Goal: Transaction & Acquisition: Purchase product/service

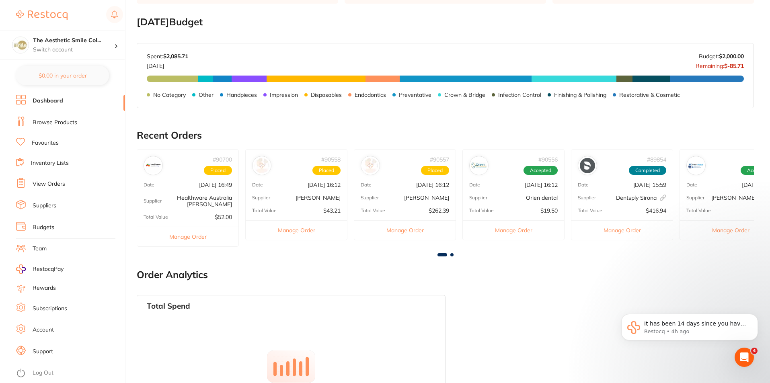
scroll to position [382, 0]
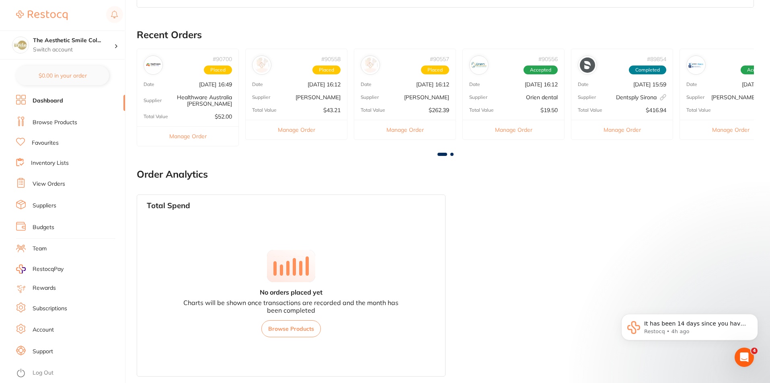
drag, startPoint x: 718, startPoint y: 269, endPoint x: 709, endPoint y: 268, distance: 9.7
click at [718, 269] on div "Total Spend No orders placed yet Charts will be shown once transactions are rec…" at bounding box center [445, 285] width 617 height 195
drag, startPoint x: 437, startPoint y: 229, endPoint x: 467, endPoint y: 234, distance: 30.1
click at [437, 229] on div "Total Spend No orders placed yet Charts will be shown once transactions are rec…" at bounding box center [291, 286] width 309 height 183
click at [539, 217] on div "Total Spend No orders placed yet Charts will be shown once transactions are rec…" at bounding box center [445, 285] width 617 height 195
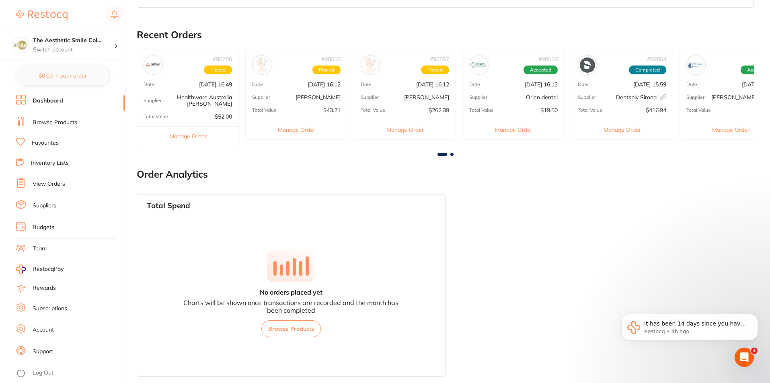
click at [68, 102] on li "Dashboard" at bounding box center [70, 101] width 109 height 12
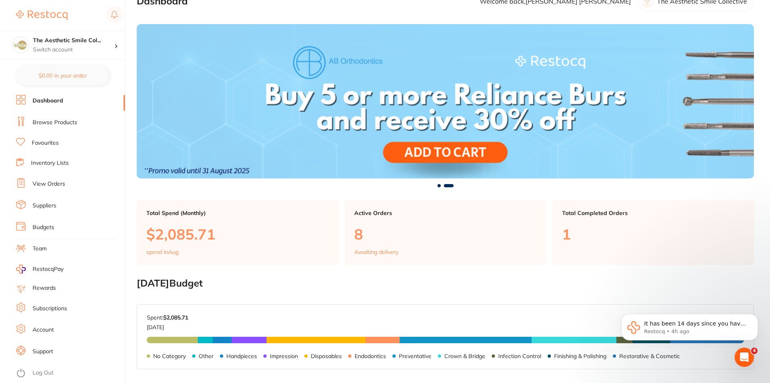
scroll to position [0, 0]
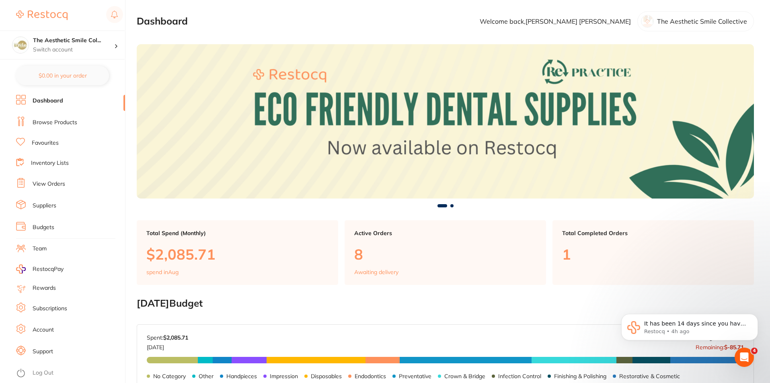
click at [37, 103] on link "Dashboard" at bounding box center [48, 101] width 31 height 8
click at [32, 125] on li "Browse Products" at bounding box center [70, 123] width 109 height 12
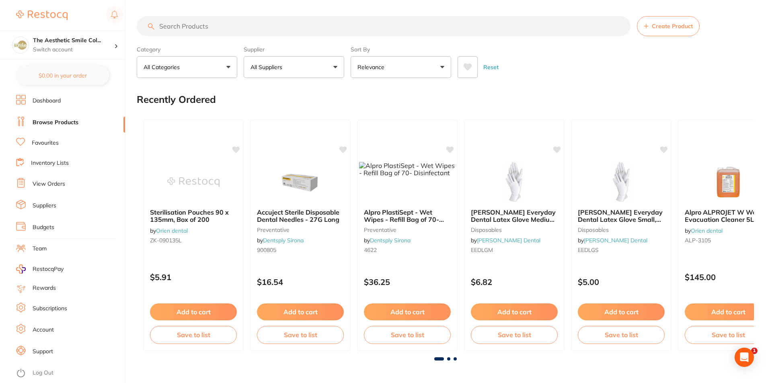
click at [241, 24] on input "search" at bounding box center [384, 26] width 494 height 20
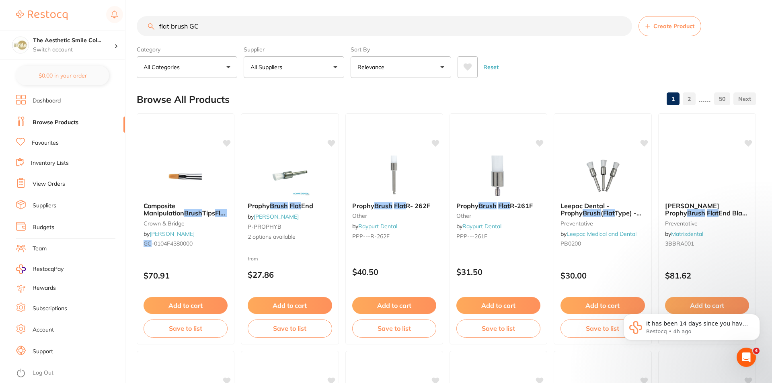
type input "flat brush GC"
click at [202, 306] on button "Add to cart" at bounding box center [185, 306] width 85 height 17
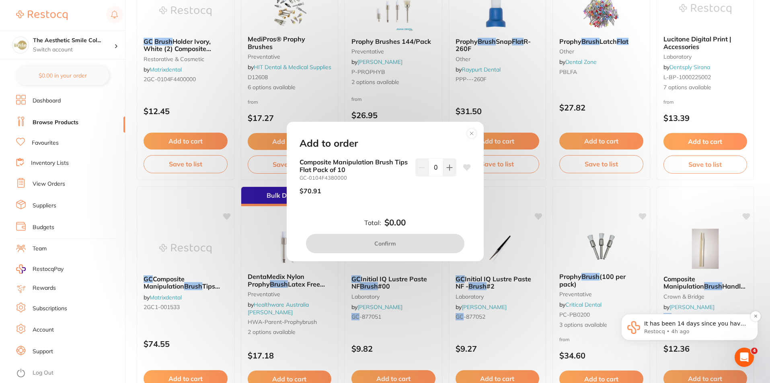
scroll to position [482, 0]
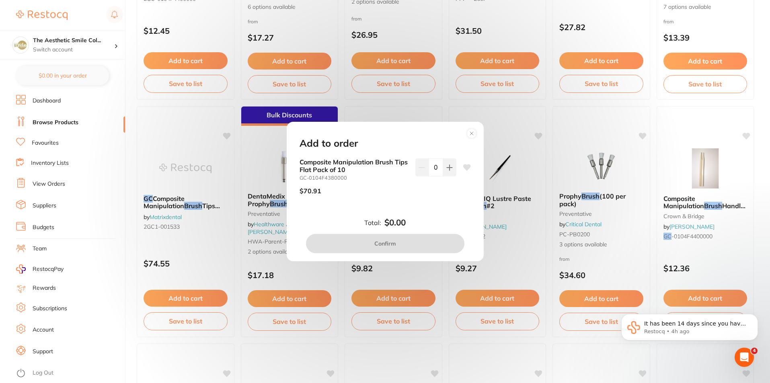
click at [701, 297] on div "It has been 14 days since you have started your Restocq journey. We wanted to d…" at bounding box center [689, 290] width 148 height 100
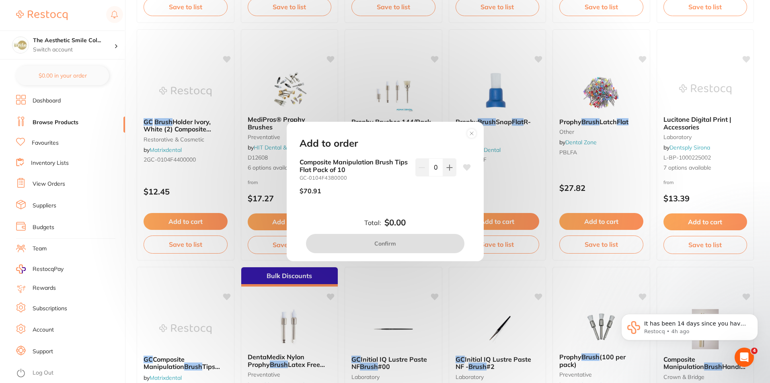
scroll to position [442, 0]
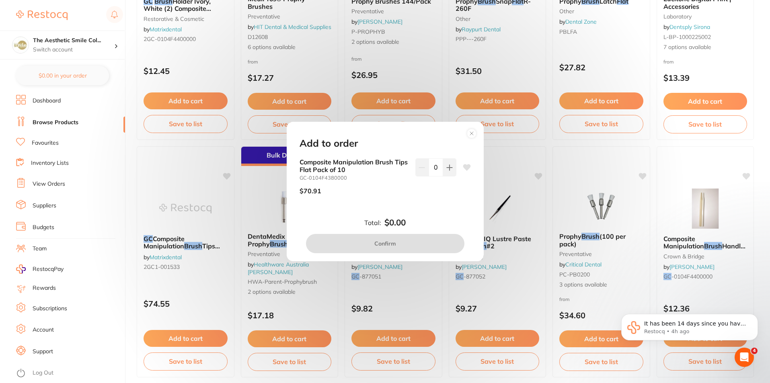
click at [519, 151] on div "Add to order Composite Manipulation Brush Tips Flat Pack of 10 GC-0104F4380000 …" at bounding box center [385, 191] width 770 height 383
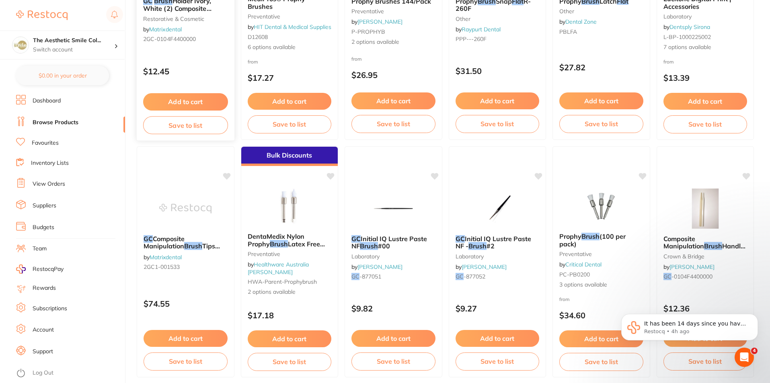
scroll to position [281, 0]
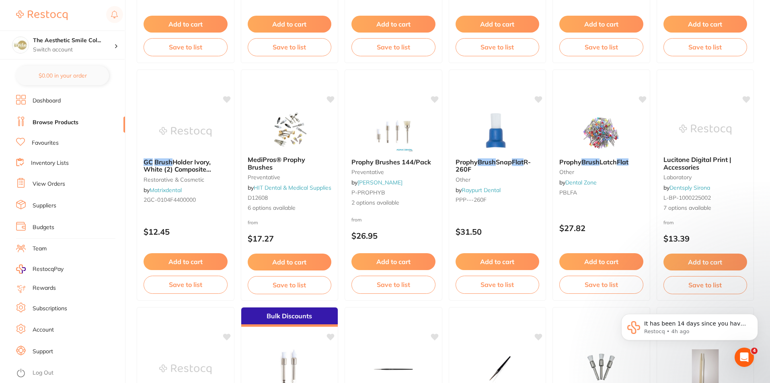
click at [195, 261] on button "Add to cart" at bounding box center [186, 261] width 84 height 17
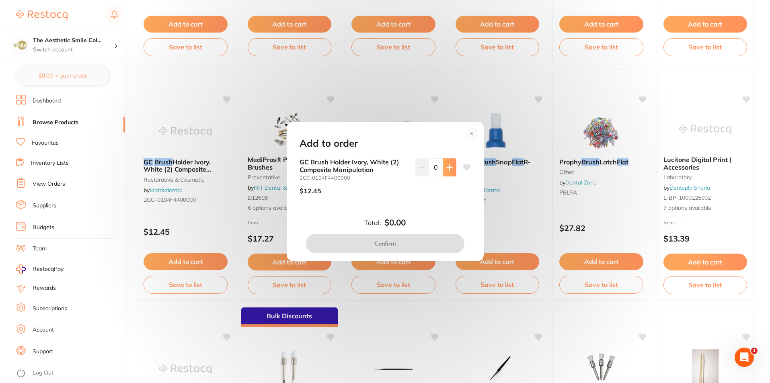
scroll to position [0, 0]
click at [449, 166] on icon at bounding box center [449, 167] width 6 height 6
type input "1"
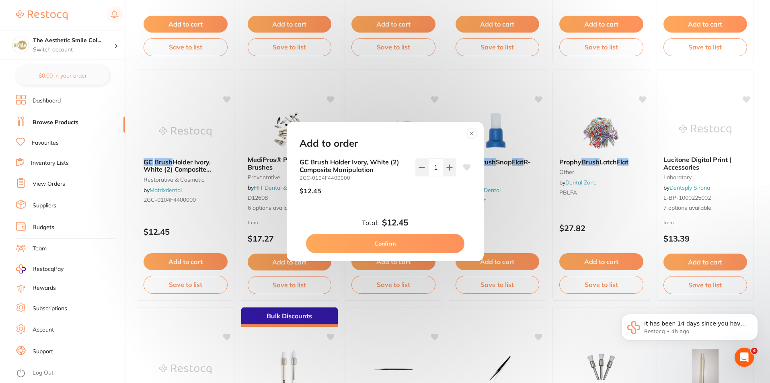
click at [419, 248] on button "Confirm" at bounding box center [385, 243] width 158 height 19
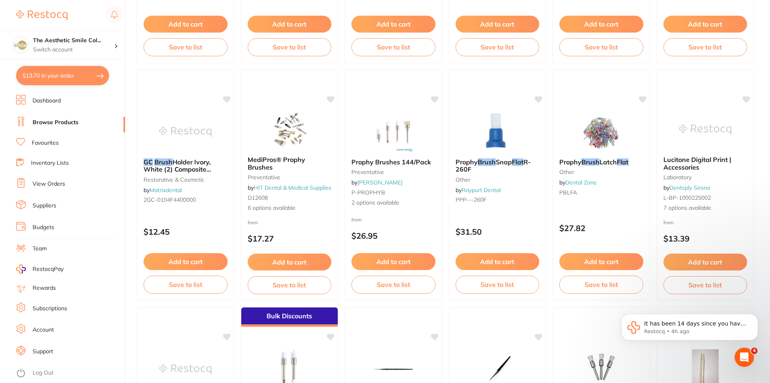
click at [102, 76] on button "$13.70 in your order" at bounding box center [62, 75] width 93 height 19
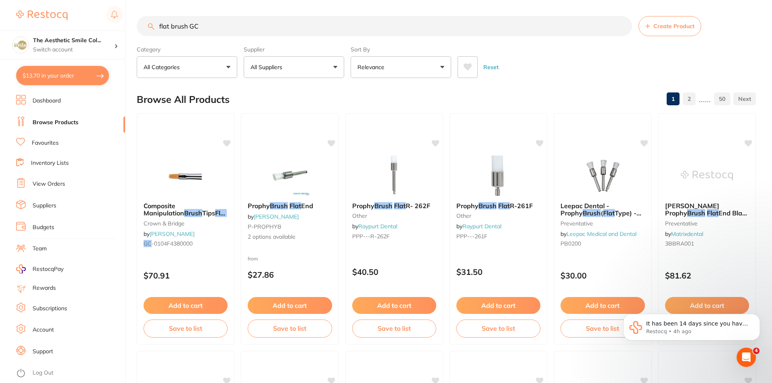
checkbox input "true"
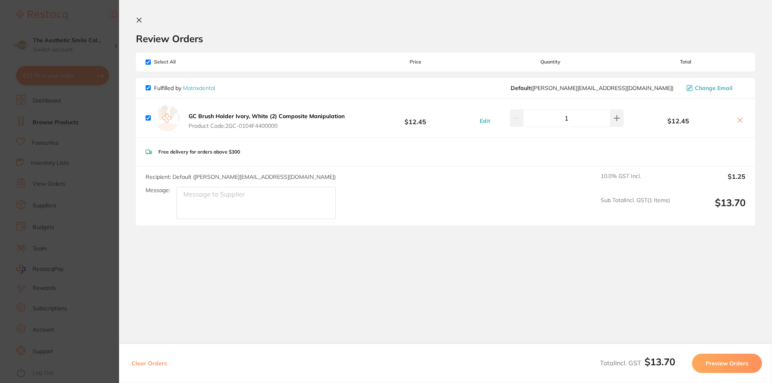
click at [736, 120] on icon at bounding box center [739, 120] width 6 height 6
click at [738, 121] on icon at bounding box center [740, 120] width 4 height 4
click at [736, 117] on icon at bounding box center [739, 120] width 6 height 6
checkbox input "false"
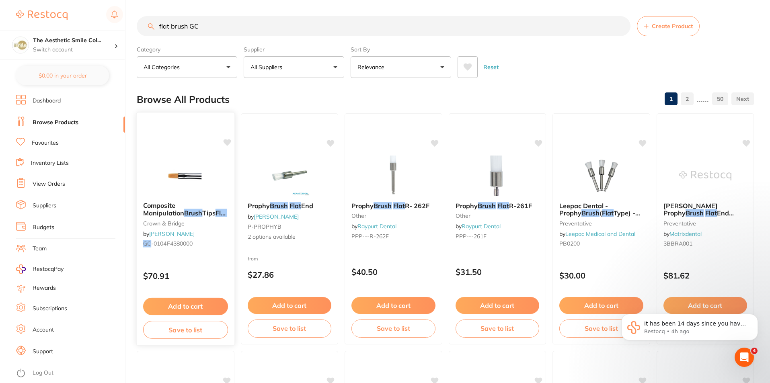
click at [198, 306] on button "Add to cart" at bounding box center [185, 306] width 85 height 17
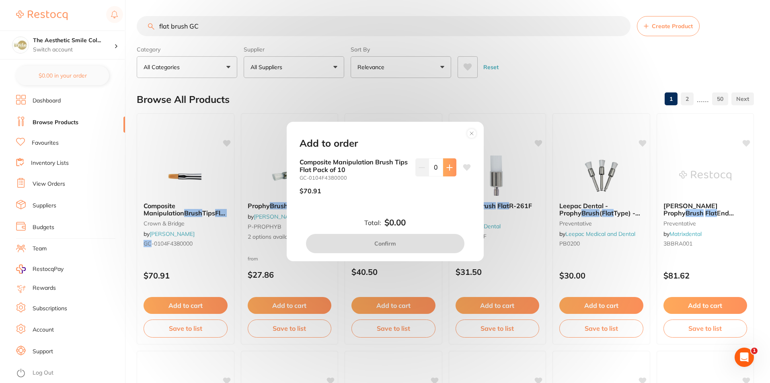
click at [448, 170] on icon at bounding box center [449, 167] width 5 height 5
type input "1"
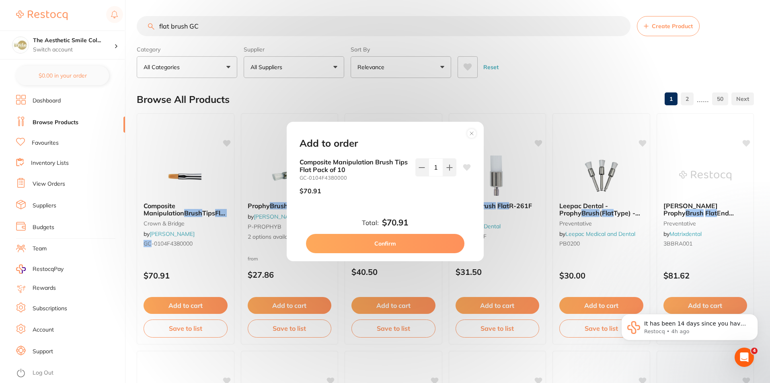
click at [436, 248] on button "Confirm" at bounding box center [385, 243] width 158 height 19
checkbox input "true"
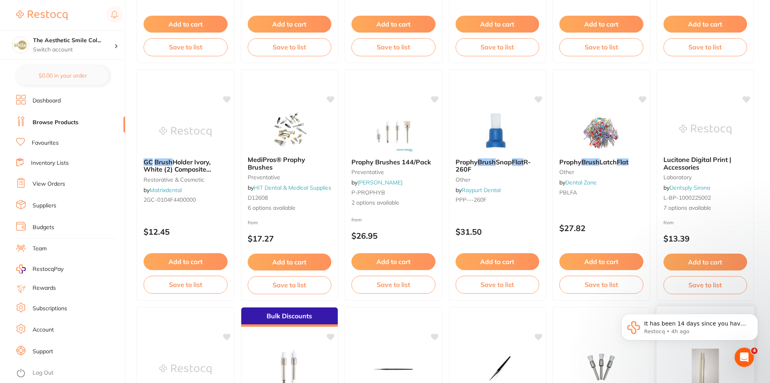
scroll to position [442, 0]
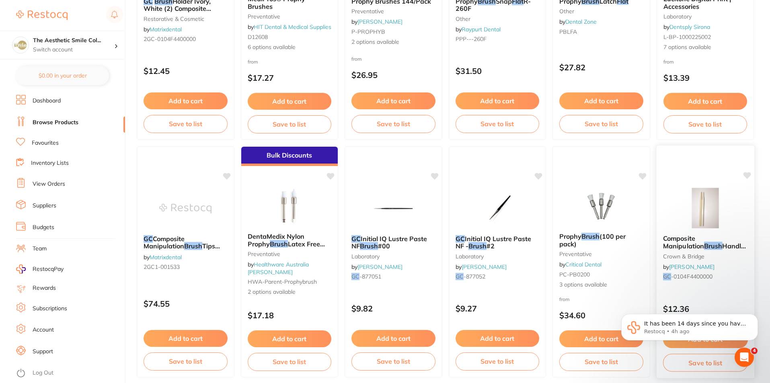
click at [711, 224] on img at bounding box center [705, 208] width 53 height 41
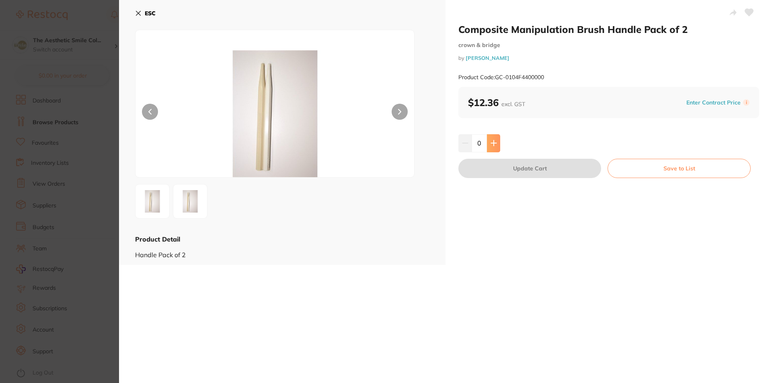
click at [495, 142] on icon at bounding box center [493, 143] width 6 height 6
type input "1"
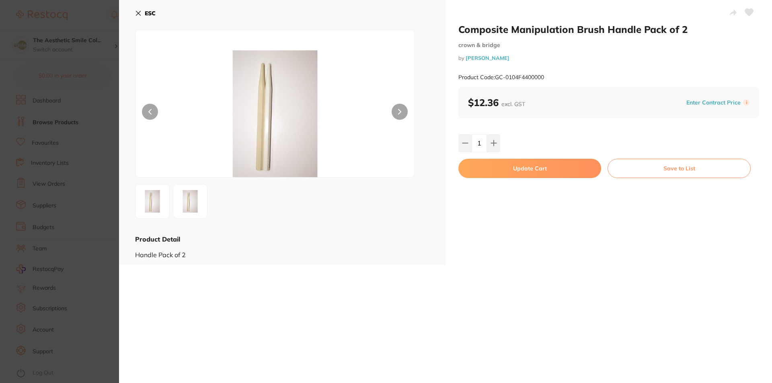
click at [548, 172] on button "Update Cart" at bounding box center [529, 168] width 143 height 19
checkbox input "false"
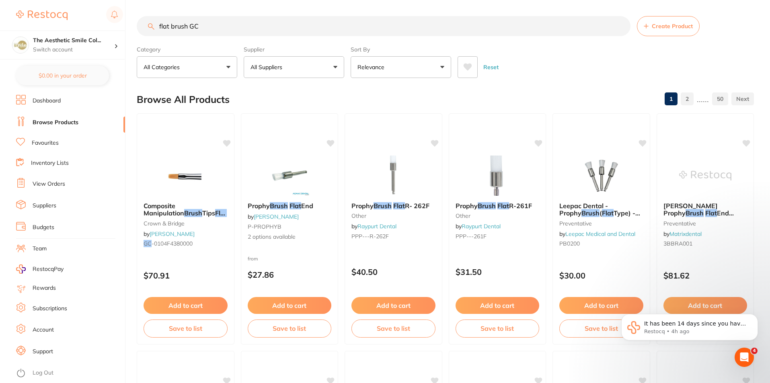
scroll to position [0, 0]
drag, startPoint x: 226, startPoint y: 28, endPoint x: 149, endPoint y: 38, distance: 77.0
click at [149, 38] on section "flat brush GC Create Product Category All Categories All Categories 3D Printing…" at bounding box center [445, 47] width 617 height 62
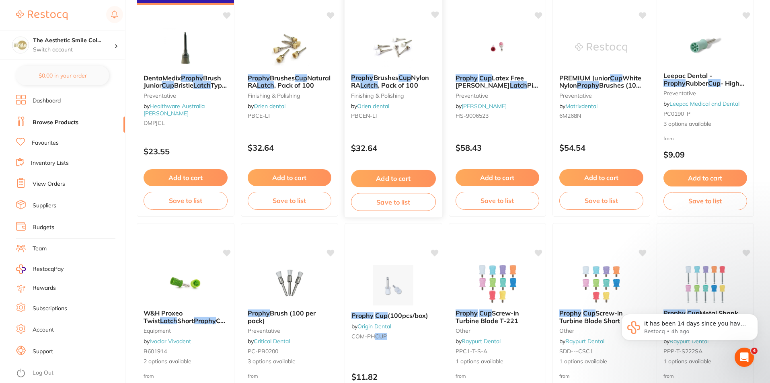
scroll to position [523, 0]
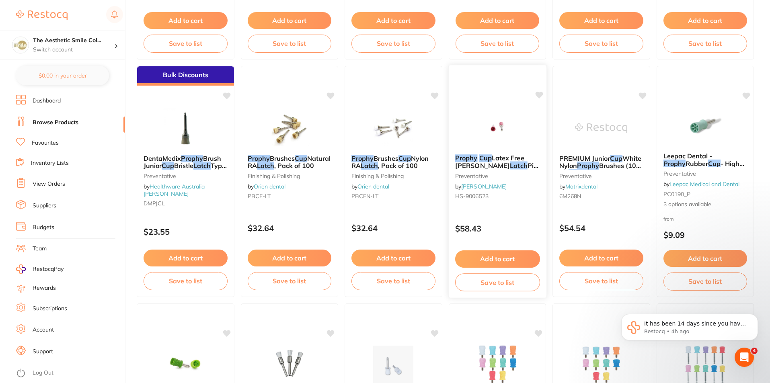
type input "prophy cup latch"
click at [513, 261] on button "Add to cart" at bounding box center [497, 258] width 85 height 17
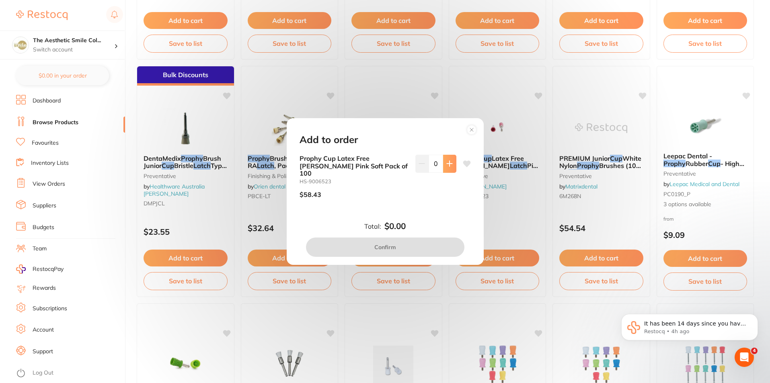
click at [450, 167] on icon at bounding box center [449, 163] width 6 height 6
type input "1"
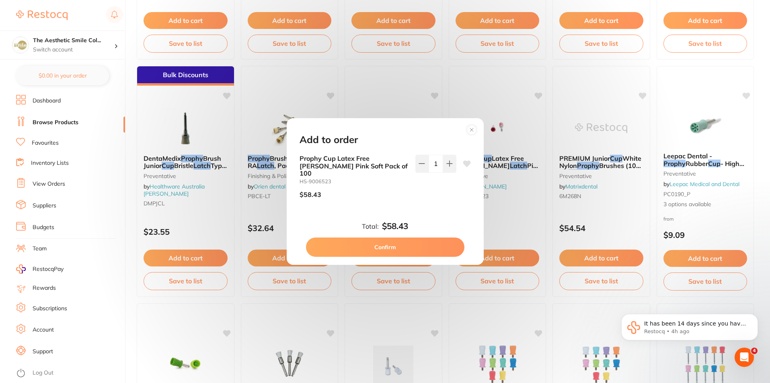
click at [419, 247] on button "Confirm" at bounding box center [385, 247] width 158 height 19
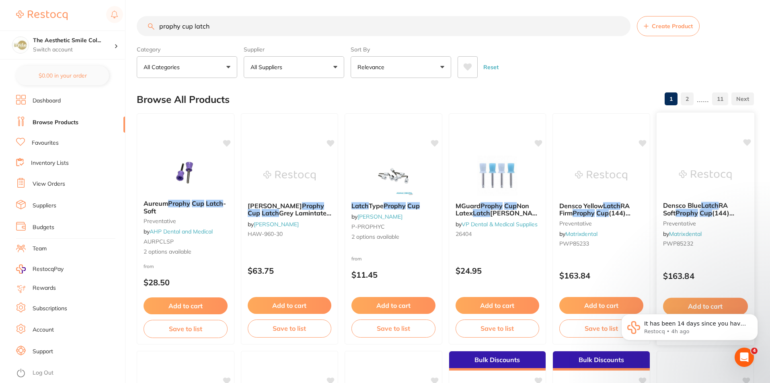
scroll to position [80, 0]
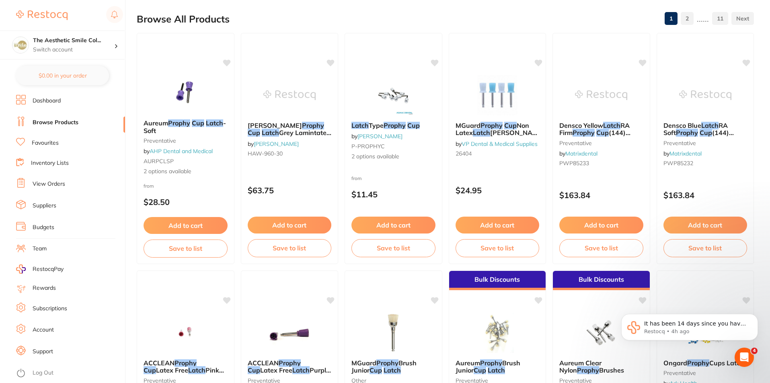
click at [123, 41] on div at bounding box center [119, 44] width 10 height 7
click at [351, 22] on div "Browse All Products 1 2 ...... 11" at bounding box center [445, 19] width 617 height 27
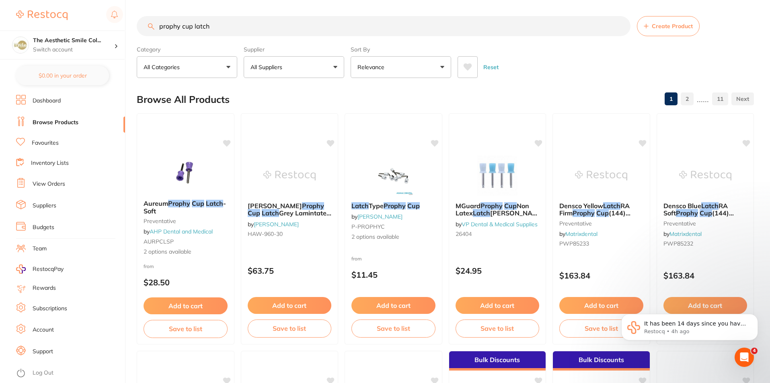
click at [617, 53] on div "Reset" at bounding box center [602, 64] width 290 height 28
click at [272, 20] on input "prophy cup latch" at bounding box center [384, 26] width 494 height 20
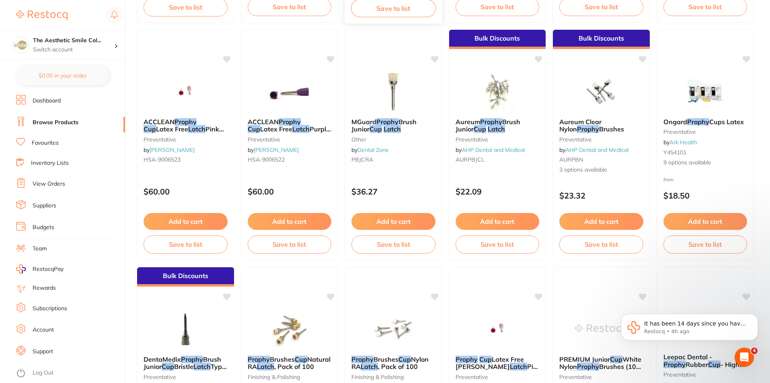
scroll to position [482, 0]
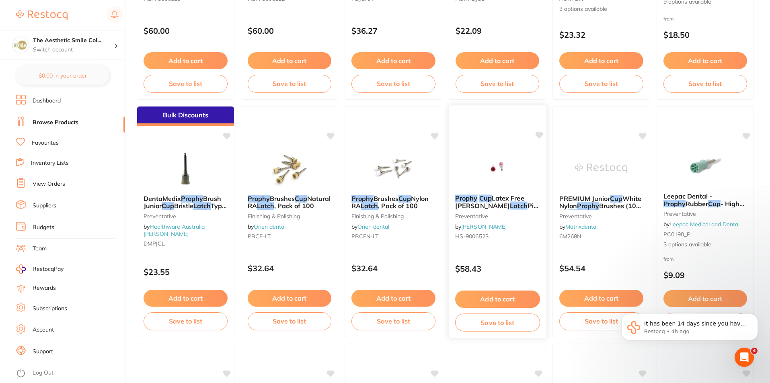
click at [509, 253] on div "Prophy Cup Latex Free HENRY Latch Pink Soft Pack of 100 preventative by Henry S…" at bounding box center [497, 222] width 98 height 234
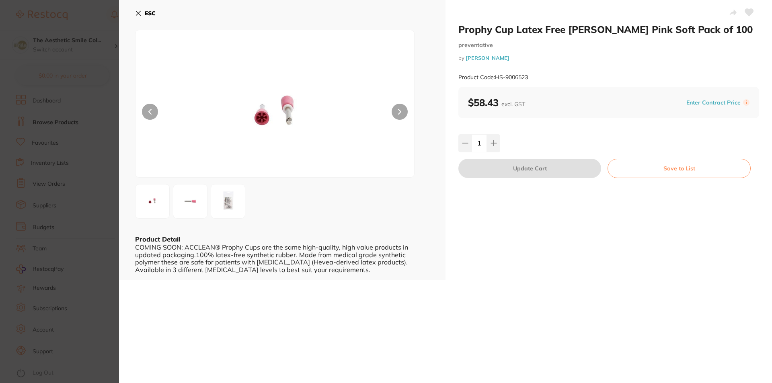
click at [668, 277] on div "Prophy Cup Latex Free HENRY Latch Pink Soft Pack of 100 preventative by Henry S…" at bounding box center [608, 140] width 326 height 280
click at [641, 312] on div "Prophy Cup Latex Free HENRY Latch Pink Soft Pack of 100 preventative by Henry S…" at bounding box center [445, 191] width 653 height 383
drag, startPoint x: 139, startPoint y: 13, endPoint x: 122, endPoint y: 21, distance: 19.1
click at [139, 13] on icon at bounding box center [138, 13] width 6 height 6
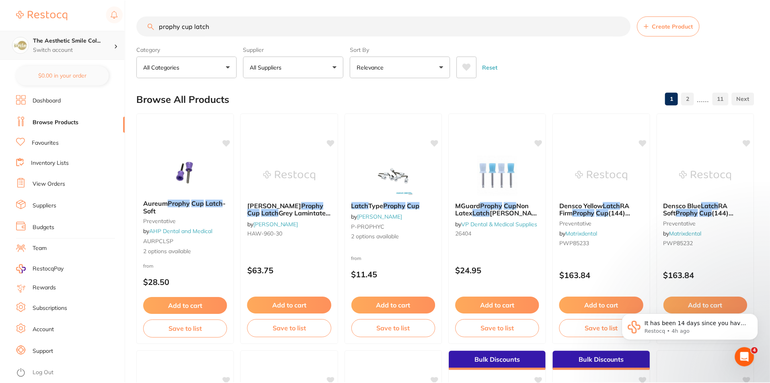
scroll to position [482, 0]
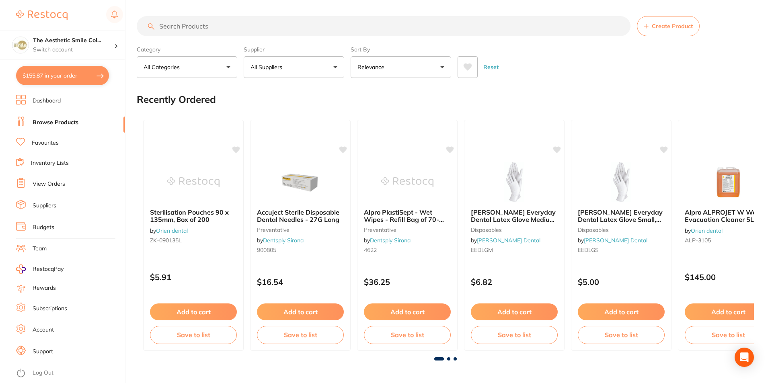
click at [74, 76] on button "$155.87 in your order" at bounding box center [62, 75] width 93 height 19
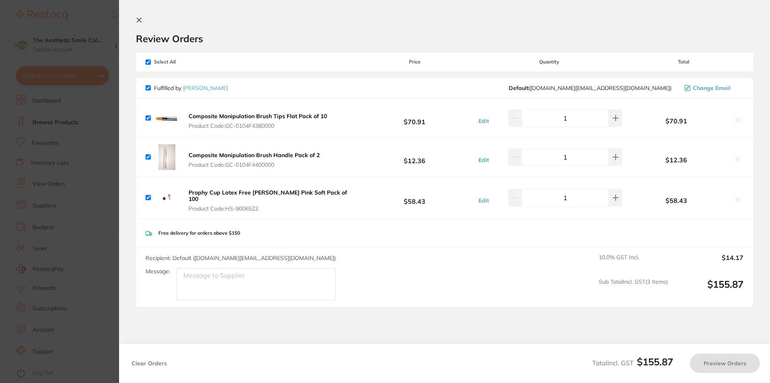
checkbox input "true"
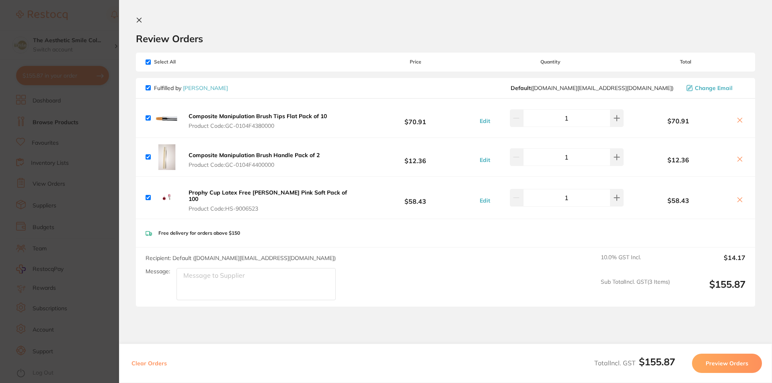
click at [729, 366] on button "Preview Orders" at bounding box center [727, 363] width 70 height 19
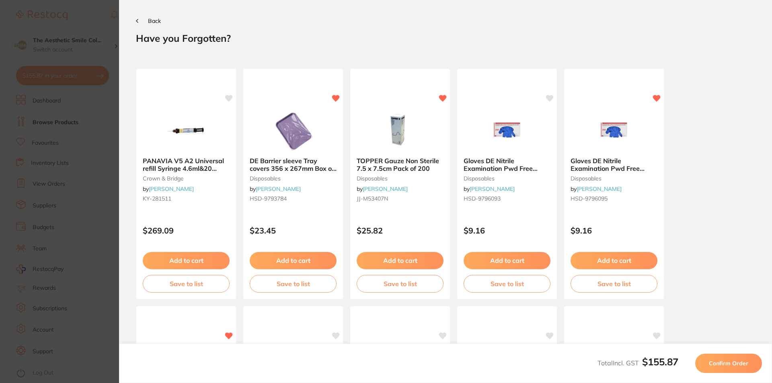
click at [729, 362] on span "Confirm Order" at bounding box center [728, 363] width 39 height 7
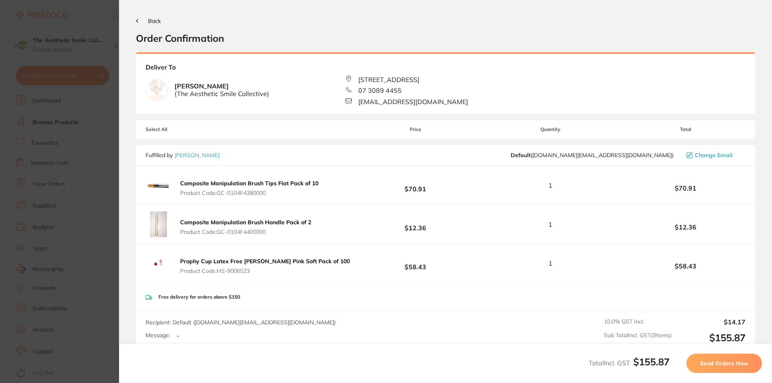
click at [729, 364] on span "Send Orders Now" at bounding box center [724, 363] width 48 height 7
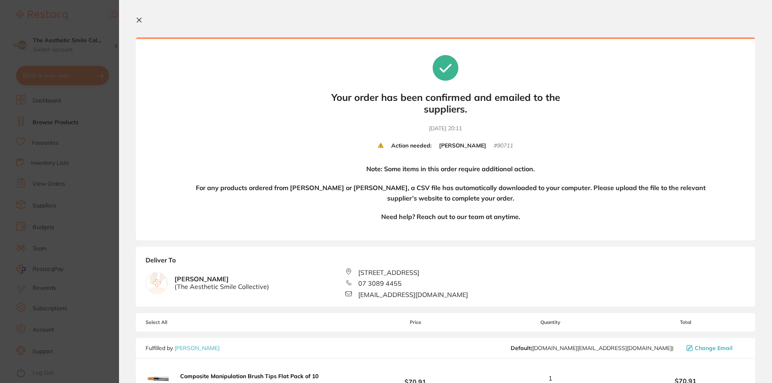
click at [139, 19] on icon at bounding box center [139, 20] width 4 height 4
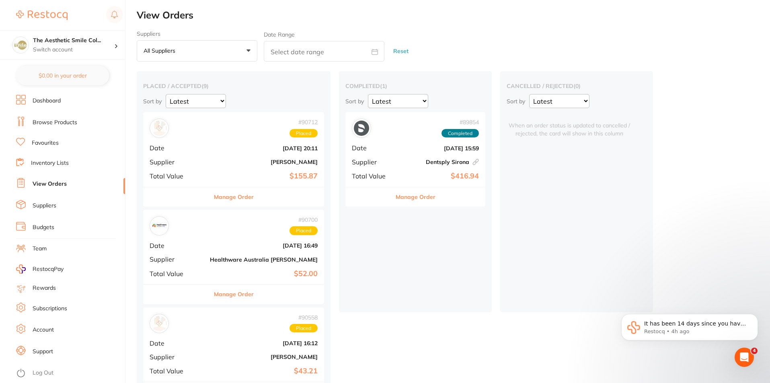
click at [56, 105] on link "Dashboard" at bounding box center [47, 101] width 28 height 8
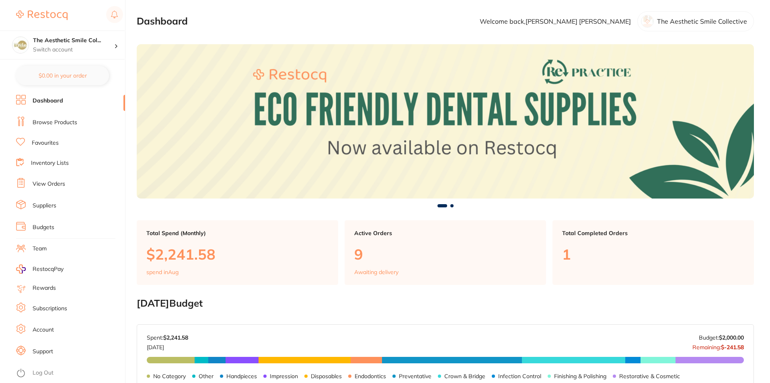
click at [56, 121] on link "Browse Products" at bounding box center [55, 123] width 45 height 8
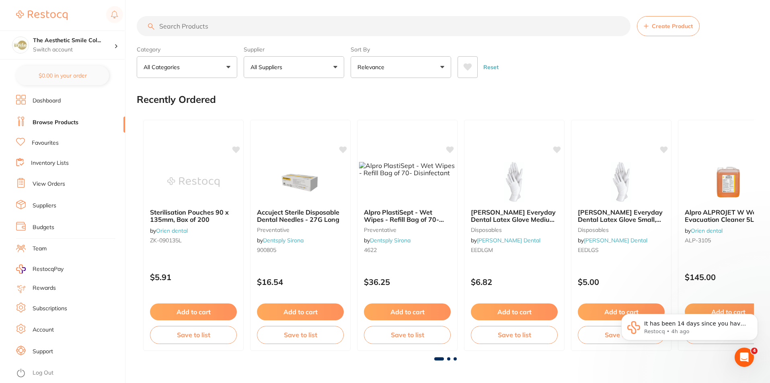
click at [223, 29] on input "search" at bounding box center [384, 26] width 494 height 20
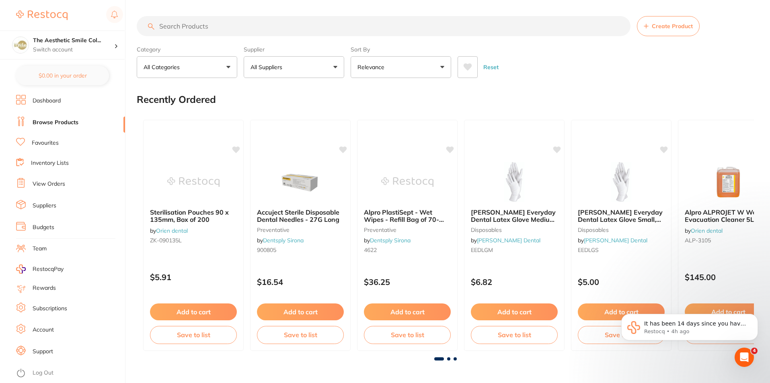
click at [218, 29] on input "search" at bounding box center [384, 26] width 494 height 20
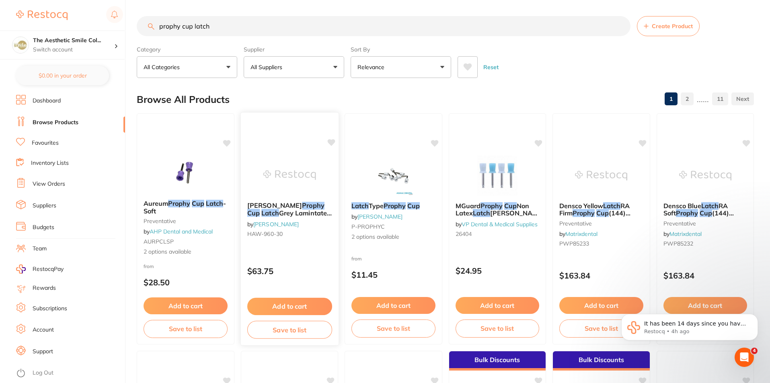
type input "prophy cup latch"
click at [303, 310] on button "Add to cart" at bounding box center [289, 306] width 85 height 17
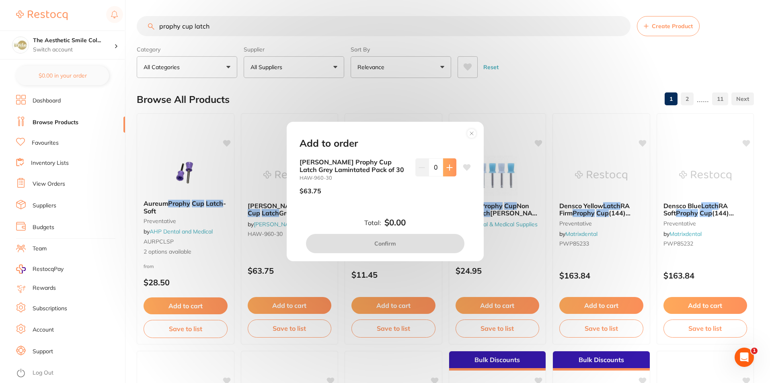
click at [451, 166] on button at bounding box center [449, 167] width 13 height 18
type input "1"
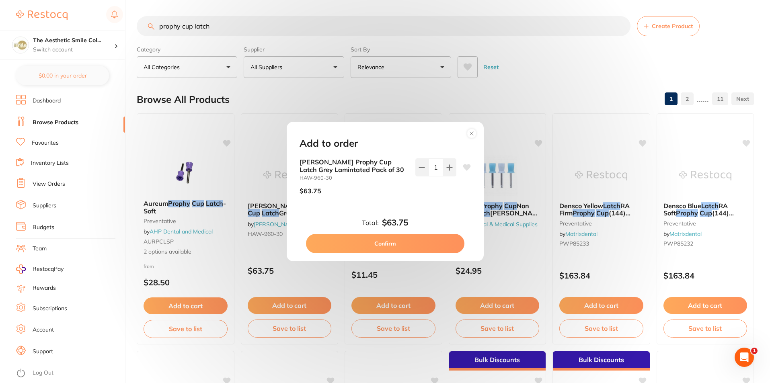
click at [423, 243] on button "Confirm" at bounding box center [385, 243] width 158 height 19
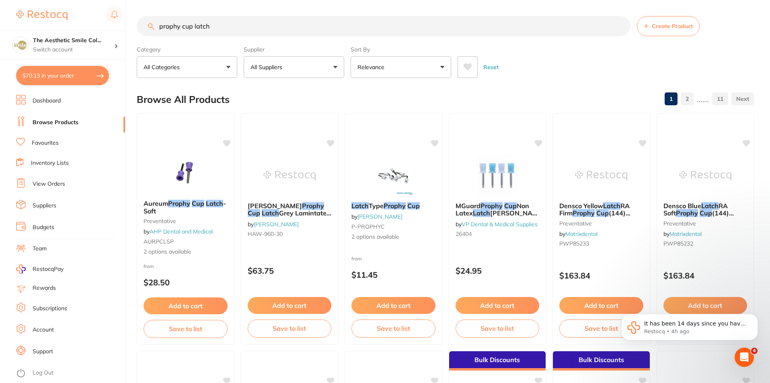
click at [70, 78] on button "$70.13 in your order" at bounding box center [62, 75] width 93 height 19
checkbox input "true"
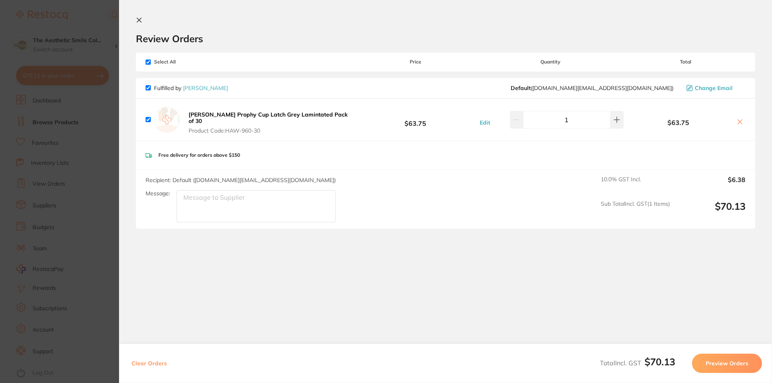
click at [713, 363] on button "Preview Orders" at bounding box center [727, 363] width 70 height 19
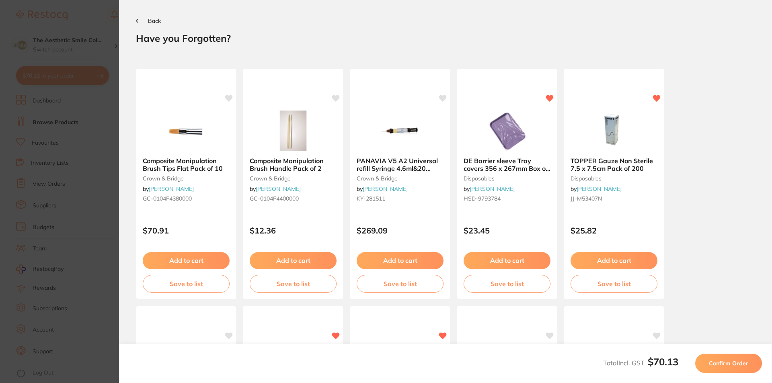
click at [713, 363] on span "Confirm Order" at bounding box center [728, 363] width 39 height 7
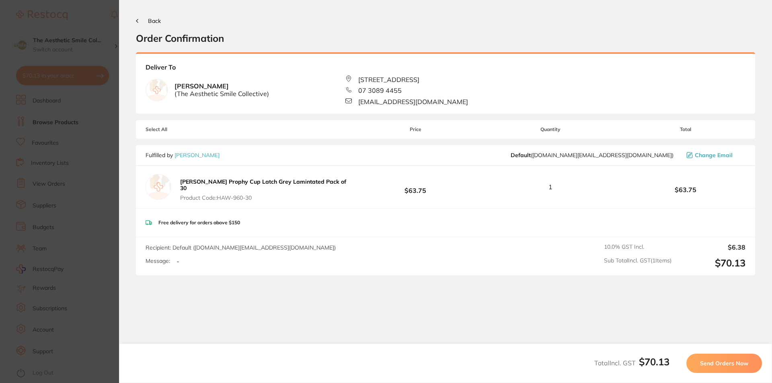
click at [720, 365] on span "Send Orders Now" at bounding box center [724, 363] width 48 height 7
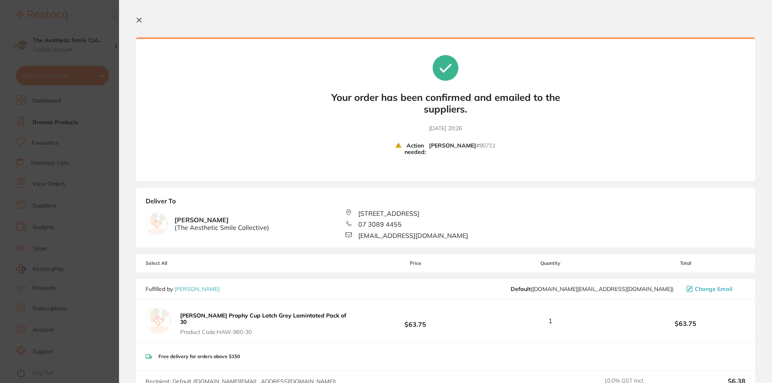
drag, startPoint x: 138, startPoint y: 21, endPoint x: 443, endPoint y: 221, distance: 364.0
click at [413, 210] on section "Your orders are being processed and we will notify you once we have placed the …" at bounding box center [445, 191] width 653 height 383
click at [416, 152] on b "Action needed:" at bounding box center [415, 149] width 28 height 14
drag, startPoint x: 137, startPoint y: 18, endPoint x: 338, endPoint y: 195, distance: 267.7
click at [336, 194] on section "Your orders are being processed and we will notify you once we have placed the …" at bounding box center [445, 191] width 653 height 383
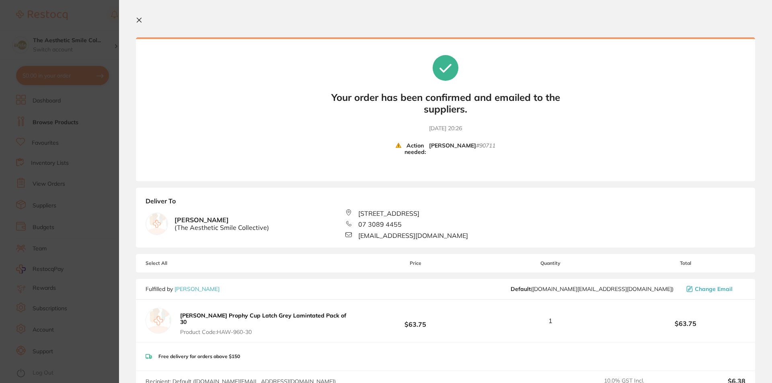
click at [451, 104] on b "Your order has been confirmed and emailed to the suppliers." at bounding box center [445, 103] width 241 height 23
click at [416, 152] on b "Action needed:" at bounding box center [415, 149] width 28 height 14
click at [139, 20] on icon at bounding box center [139, 20] width 4 height 4
